Goal: Book appointment/travel/reservation

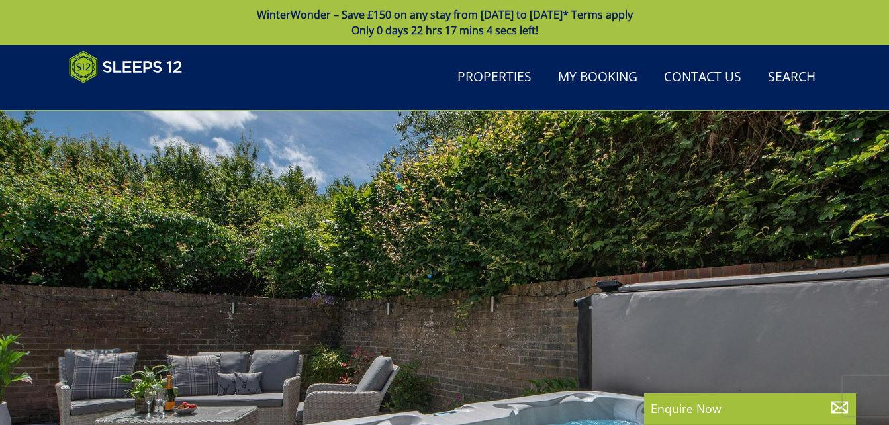
scroll to position [1059, 0]
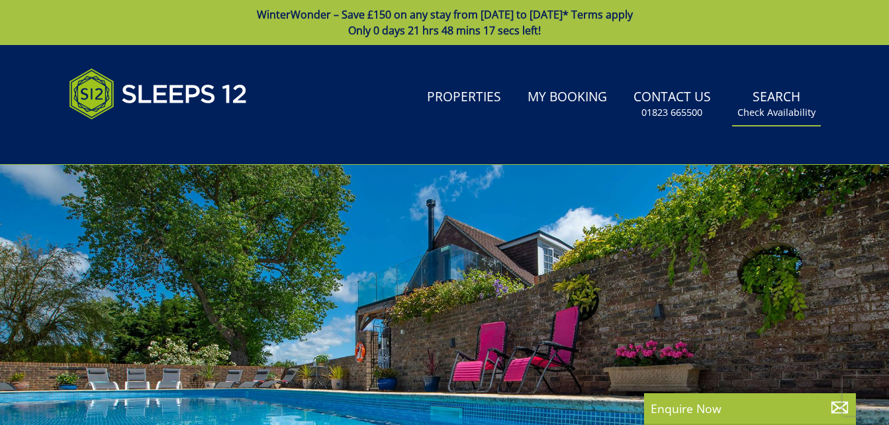
click at [775, 112] on small "Check Availability" at bounding box center [776, 112] width 78 height 13
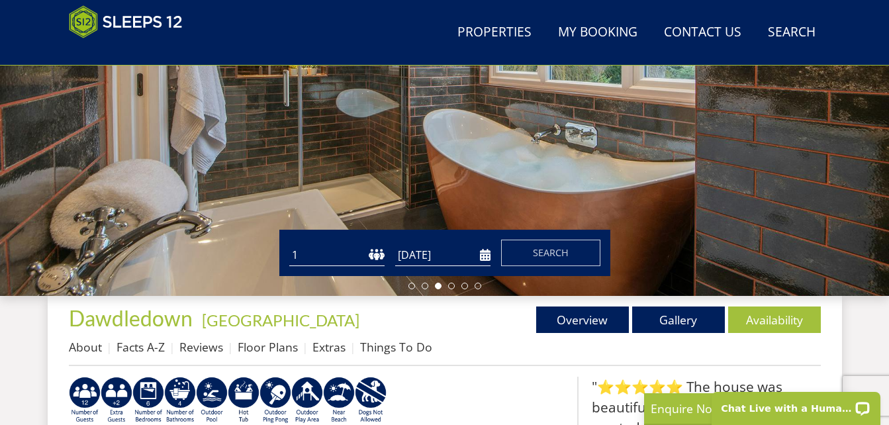
scroll to position [289, 0]
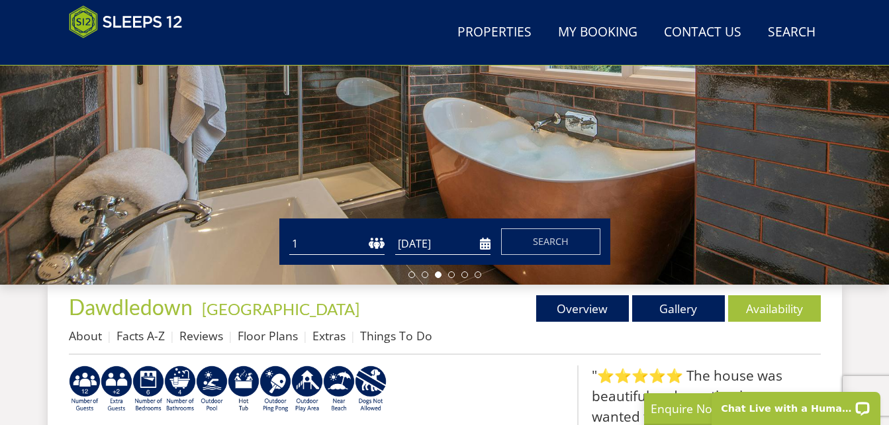
click at [340, 248] on select "1 2 3 4 5 6 7 8 9 10 11 12 13 14 15 16 17 18 19 20 21 22 23 24 25 26 27 28 29 3…" at bounding box center [336, 244] width 95 height 22
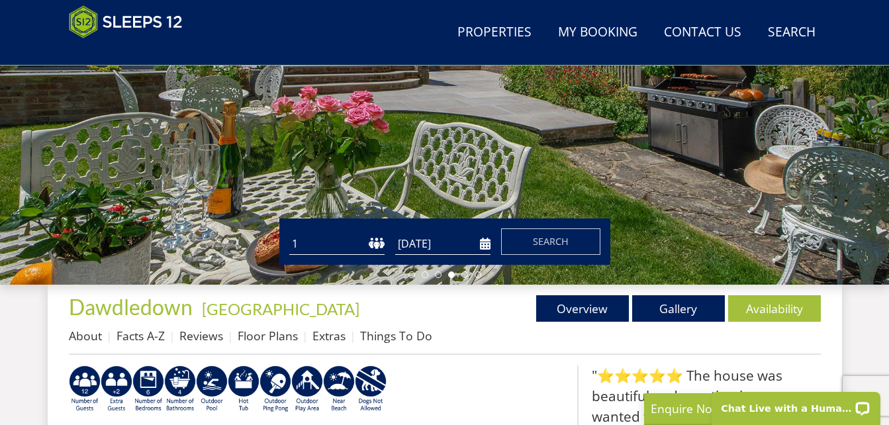
select select "14"
click at [289, 233] on select "1 2 3 4 5 6 7 8 9 10 11 12 13 14 15 16 17 18 19 20 21 22 23 24 25 26 27 28 29 3…" at bounding box center [336, 244] width 95 height 22
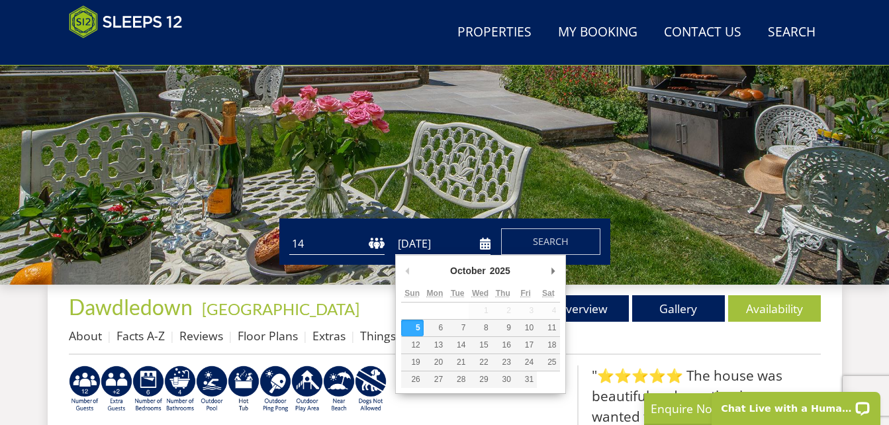
click at [487, 244] on input "[DATE]" at bounding box center [442, 244] width 95 height 22
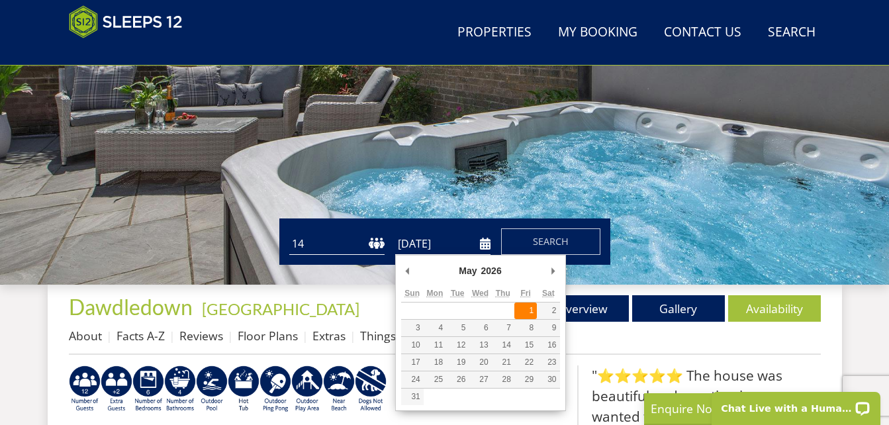
type input "[DATE]"
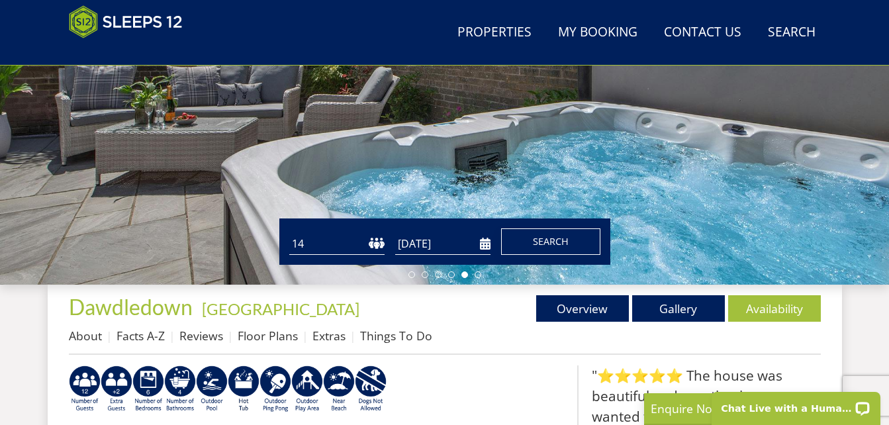
click at [547, 242] on span "Search" at bounding box center [551, 241] width 36 height 13
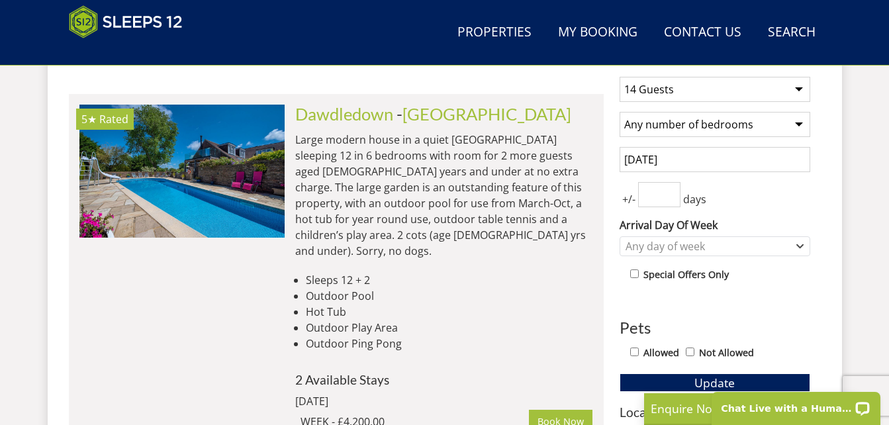
scroll to position [553, 0]
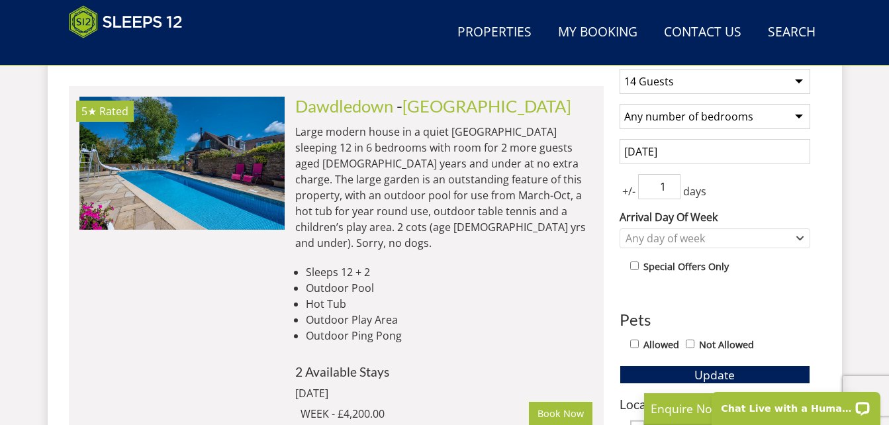
click at [671, 182] on input "1" at bounding box center [659, 186] width 42 height 25
click at [671, 182] on input "2" at bounding box center [659, 186] width 42 height 25
click at [671, 182] on input "3" at bounding box center [659, 186] width 42 height 25
click at [671, 182] on input "4" at bounding box center [659, 186] width 42 height 25
click at [671, 183] on input "5" at bounding box center [659, 186] width 42 height 25
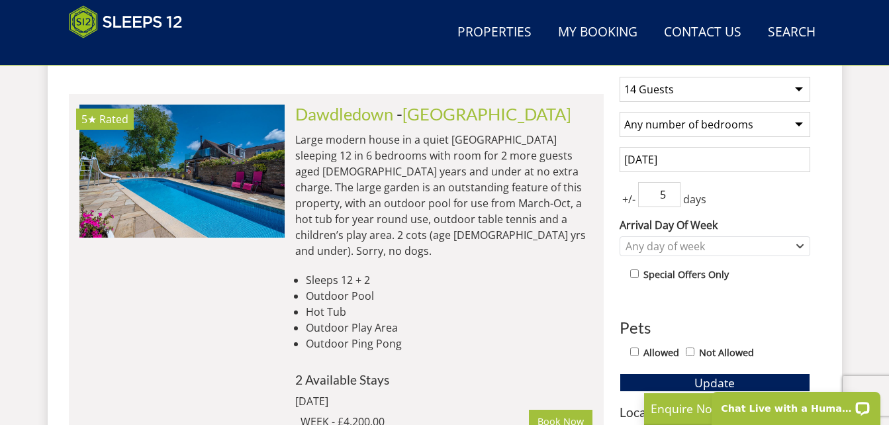
scroll to position [522, 0]
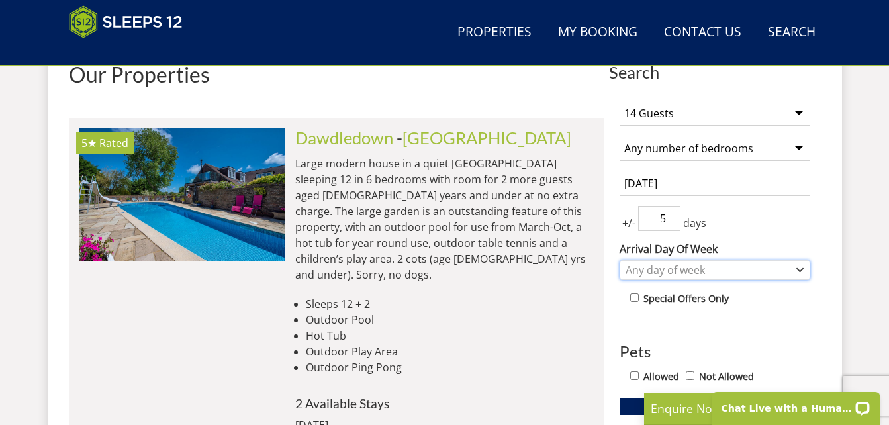
click at [763, 273] on div "Any day of week" at bounding box center [707, 270] width 171 height 15
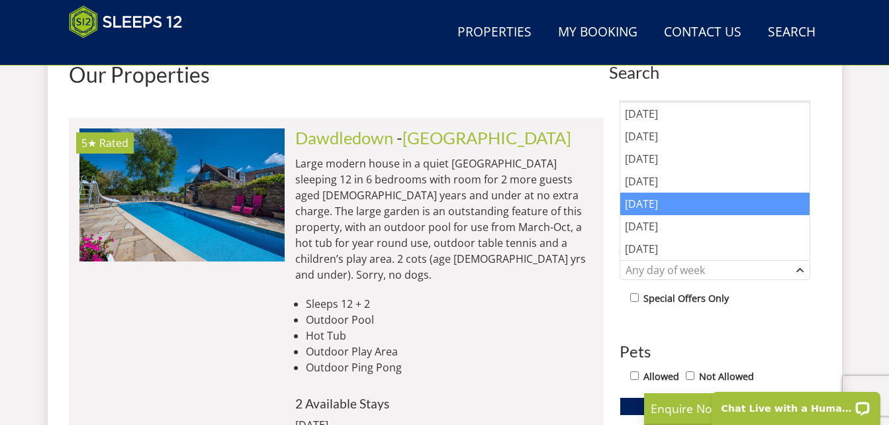
click at [647, 205] on div "Friday" at bounding box center [714, 204] width 189 height 23
click at [767, 330] on div "1 Guest 2 Guests 3 Guests 4 Guests 5 Guests 6 Guests 7 Guests 8 Guests 9 Guests…" at bounding box center [715, 383] width 212 height 586
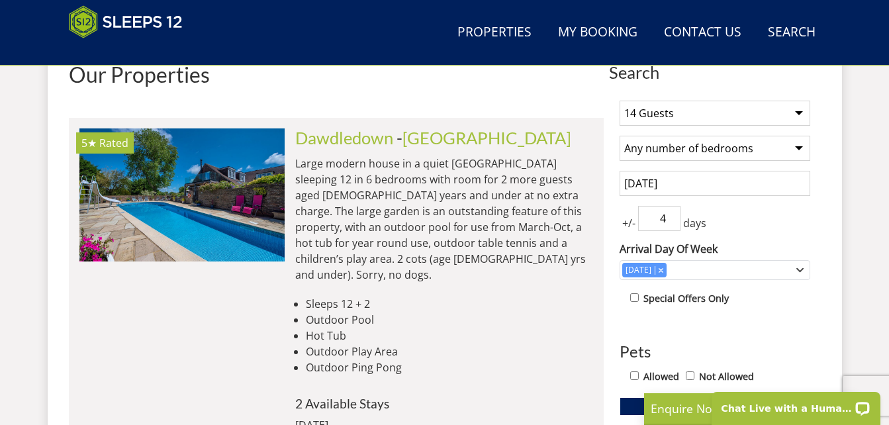
click at [671, 224] on input "4" at bounding box center [659, 218] width 42 height 25
click at [671, 224] on input "3" at bounding box center [659, 218] width 42 height 25
click at [671, 224] on input "2" at bounding box center [659, 218] width 42 height 25
click at [671, 224] on input "1" at bounding box center [659, 218] width 42 height 25
type input "0"
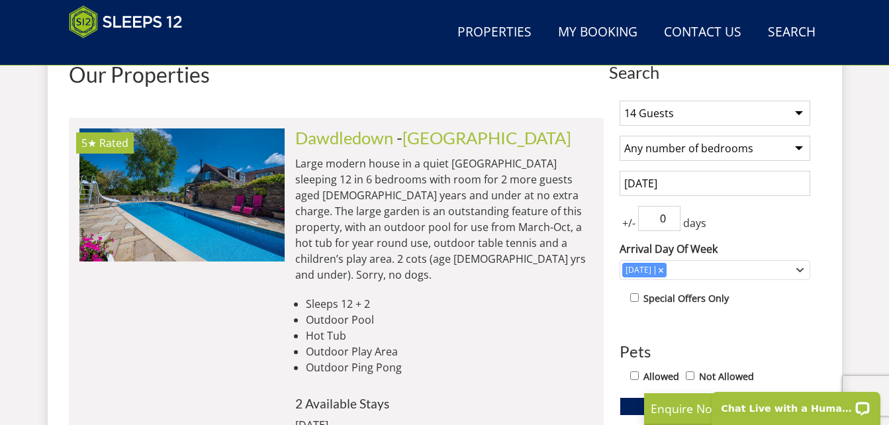
click at [671, 224] on input "0" at bounding box center [659, 218] width 42 height 25
click at [751, 329] on div "1 Guest 2 Guests 3 Guests 4 Guests 5 Guests 6 Guests 7 Guests 8 Guests 9 Guests…" at bounding box center [715, 383] width 212 height 586
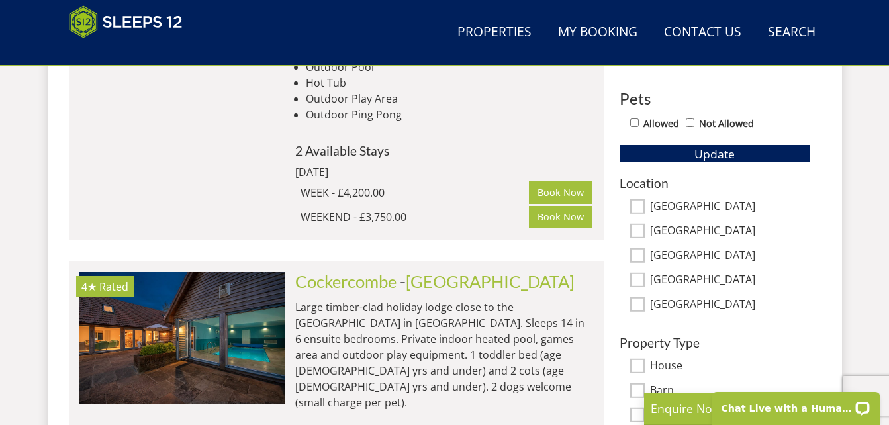
scroll to position [782, 0]
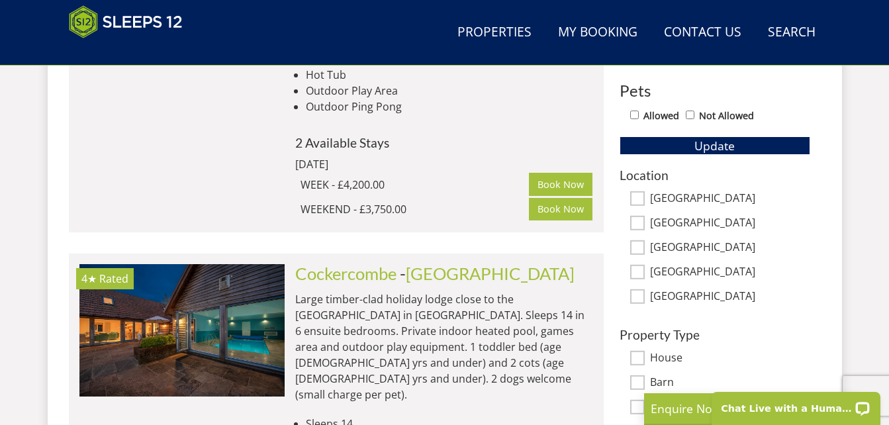
click at [638, 267] on input "[GEOGRAPHIC_DATA]" at bounding box center [637, 272] width 15 height 15
checkbox input "true"
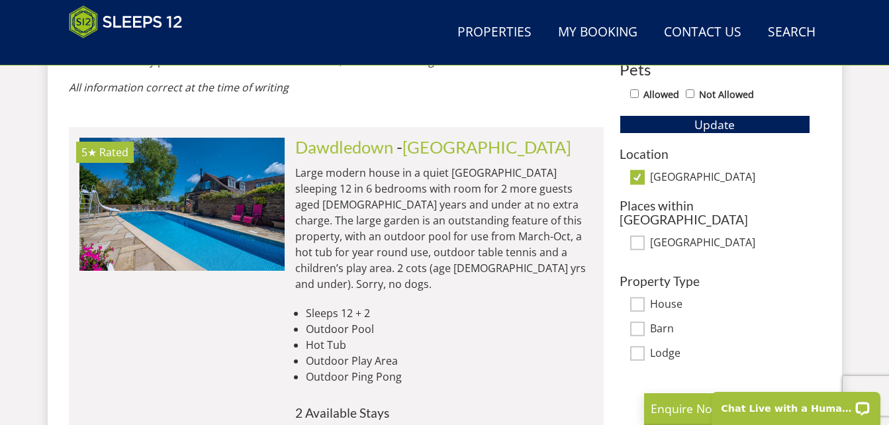
scroll to position [810, 0]
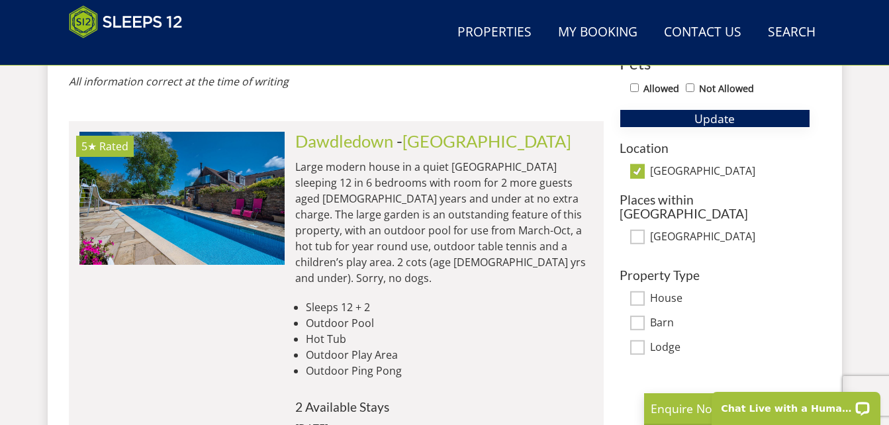
click at [656, 124] on button "Update" at bounding box center [715, 118] width 191 height 19
click at [633, 171] on input "[GEOGRAPHIC_DATA]" at bounding box center [637, 171] width 15 height 15
checkbox input "false"
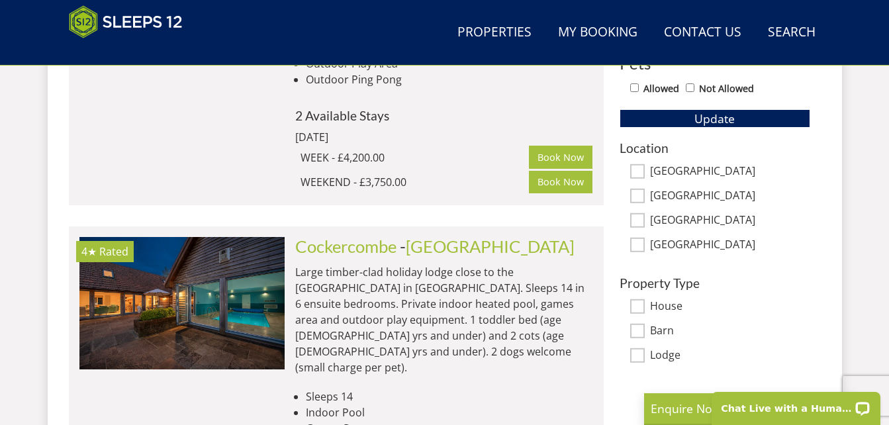
click at [643, 245] on input "Wiltshire" at bounding box center [637, 245] width 15 height 15
checkbox input "true"
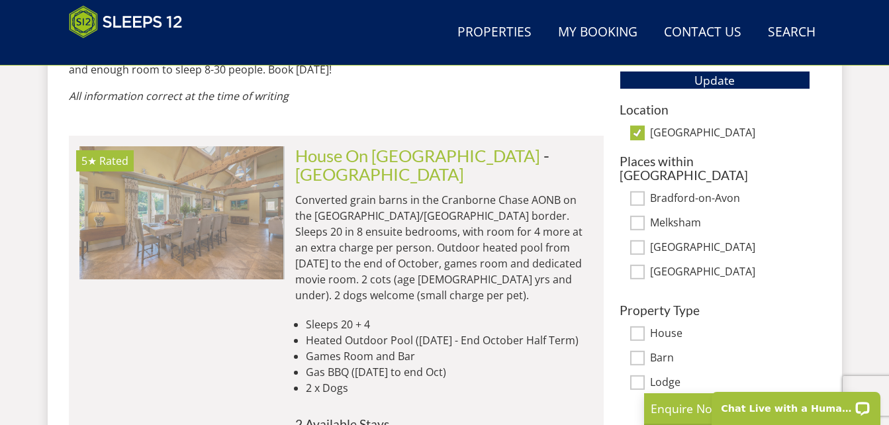
scroll to position [0, 1027]
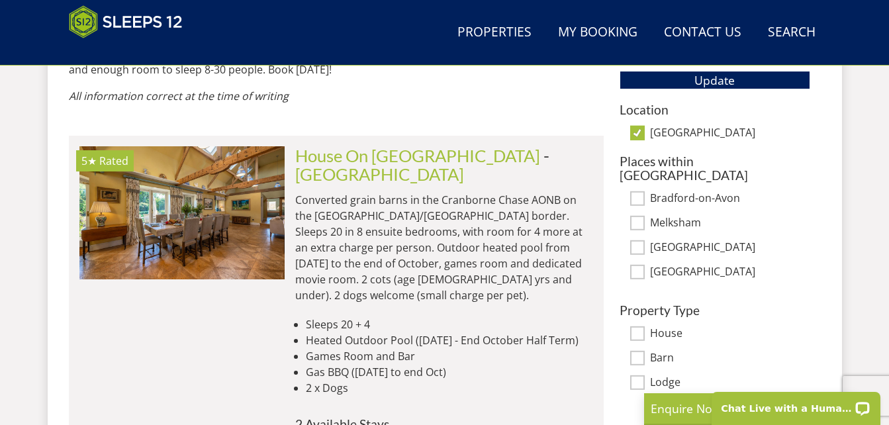
select select "14"
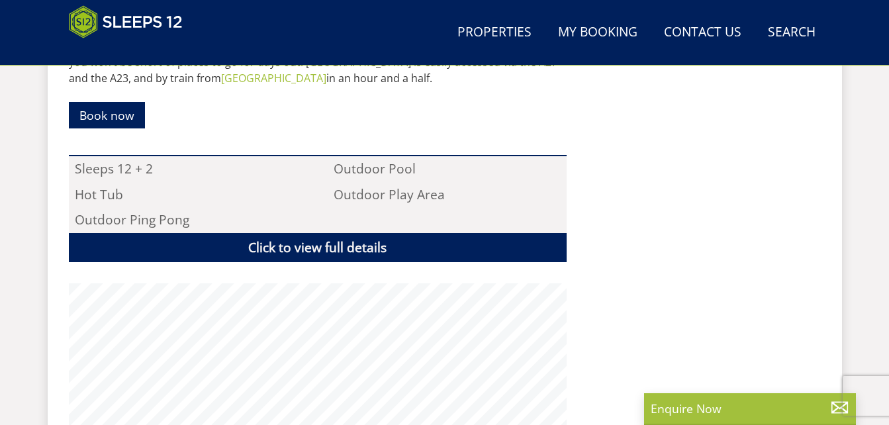
scroll to position [289, 0]
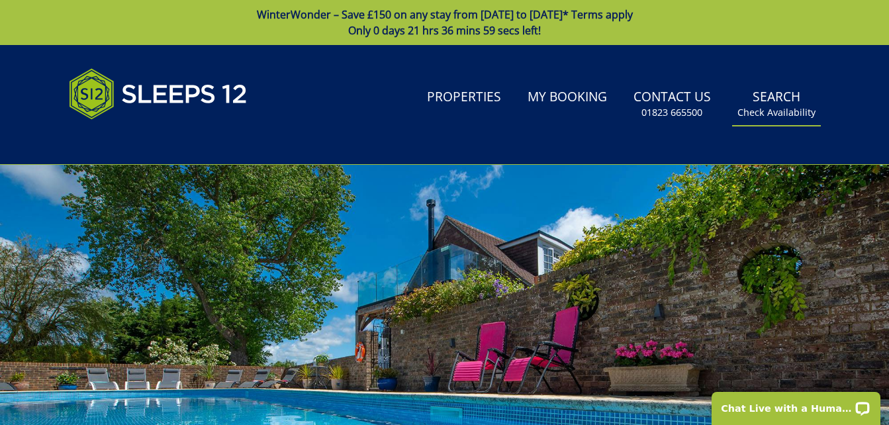
click at [765, 114] on small "Check Availability" at bounding box center [776, 112] width 78 height 13
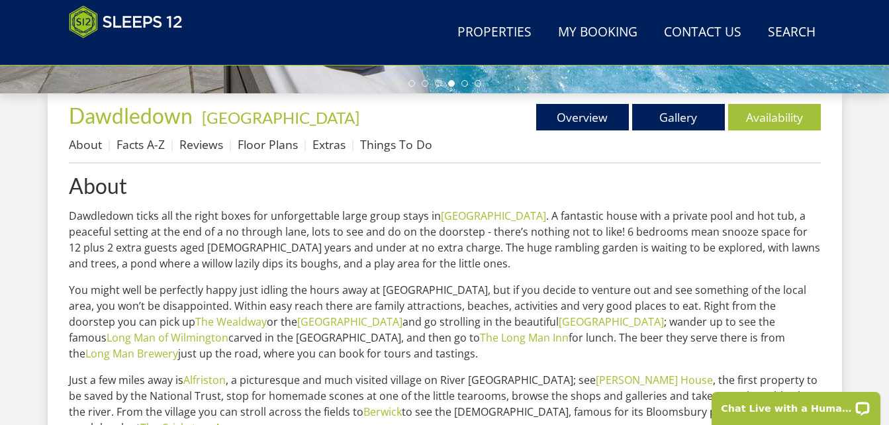
scroll to position [486, 0]
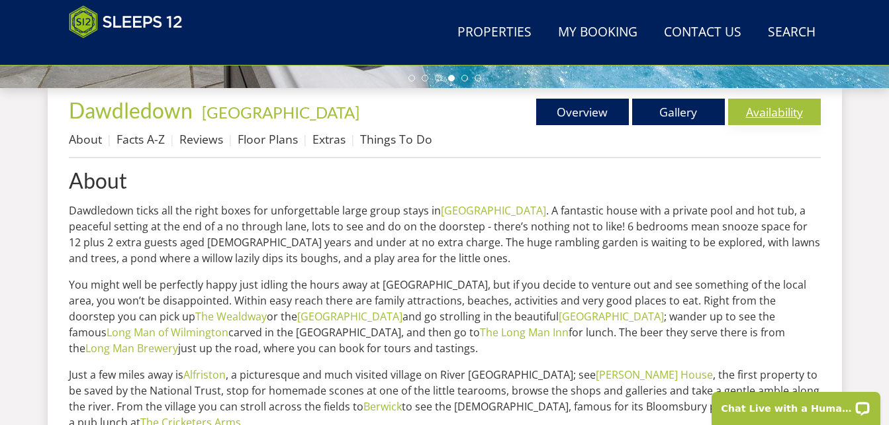
click at [763, 120] on link "Availability" at bounding box center [774, 112] width 93 height 26
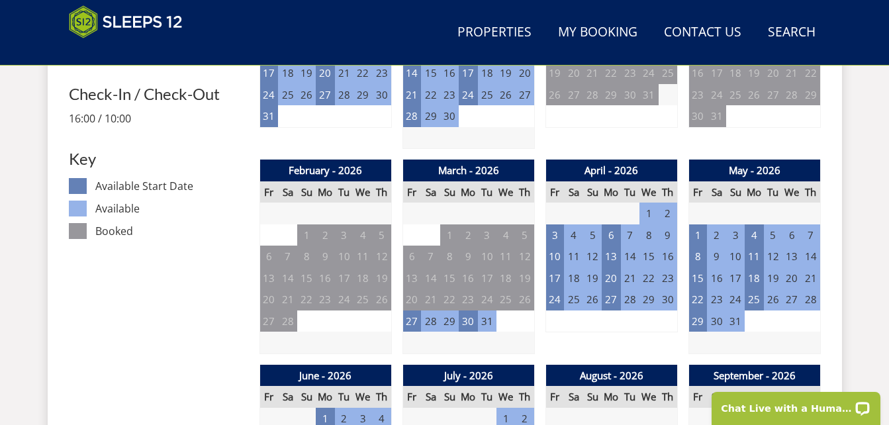
scroll to position [704, 0]
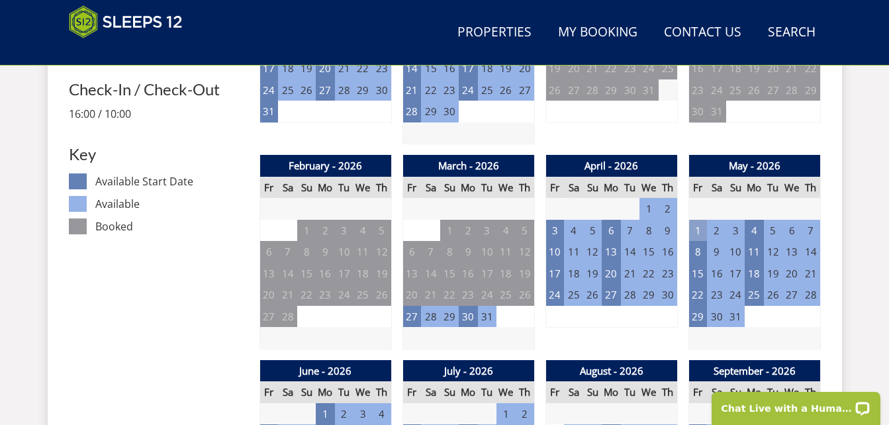
click at [700, 232] on td "1" at bounding box center [697, 231] width 19 height 22
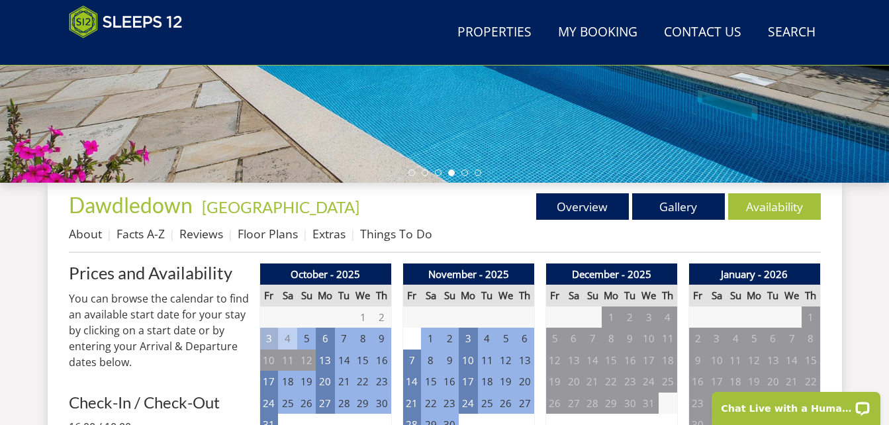
scroll to position [290, 0]
